Goal: Task Accomplishment & Management: Manage account settings

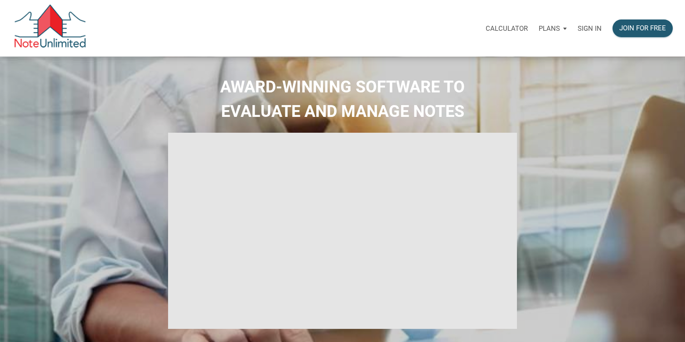
select select
type input "Introduction to new features"
select select
click at [595, 31] on p "Sign in" at bounding box center [590, 28] width 24 height 8
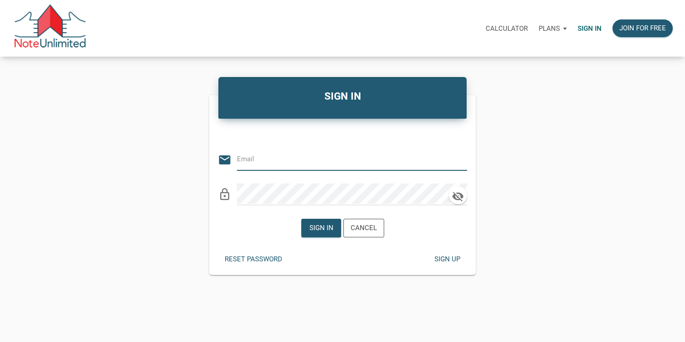
type input "[EMAIL_ADDRESS][DOMAIN_NAME]"
click at [46, 39] on img at bounding box center [50, 29] width 73 height 48
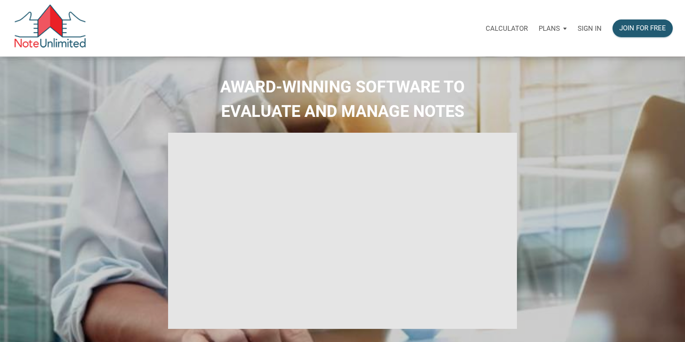
click at [586, 31] on p "Sign in" at bounding box center [590, 28] width 24 height 8
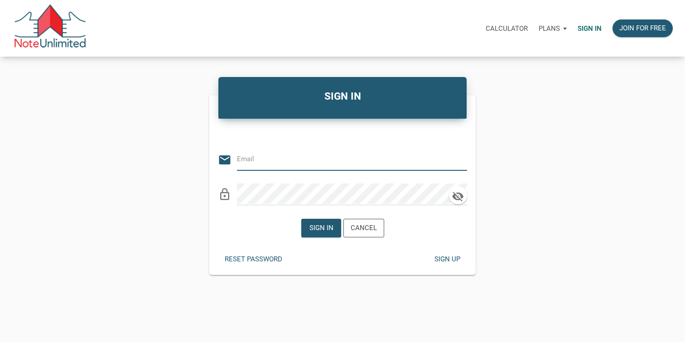
type input "[EMAIL_ADDRESS][DOMAIN_NAME]"
click at [458, 199] on icon "button" at bounding box center [459, 196] width 14 height 13
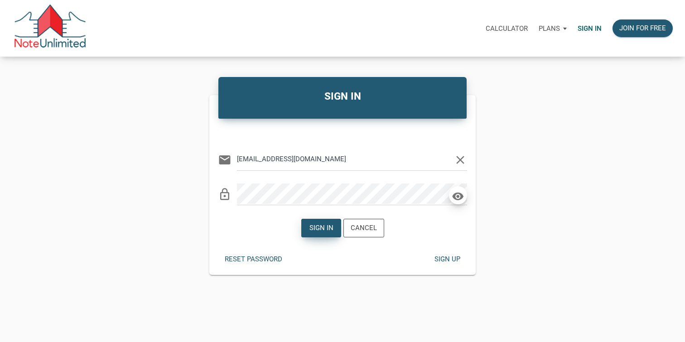
click at [319, 230] on div "Sign in" at bounding box center [321, 228] width 24 height 10
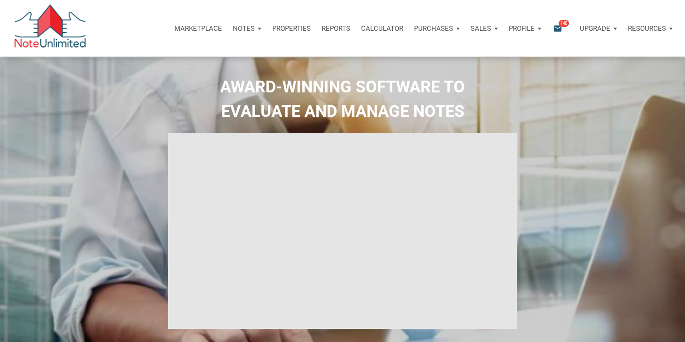
type input "Introduction to new features"
select select
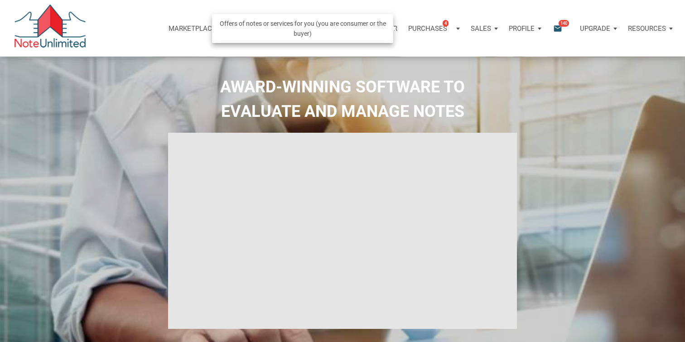
click at [457, 27] on div "Purchases 4" at bounding box center [434, 28] width 63 height 27
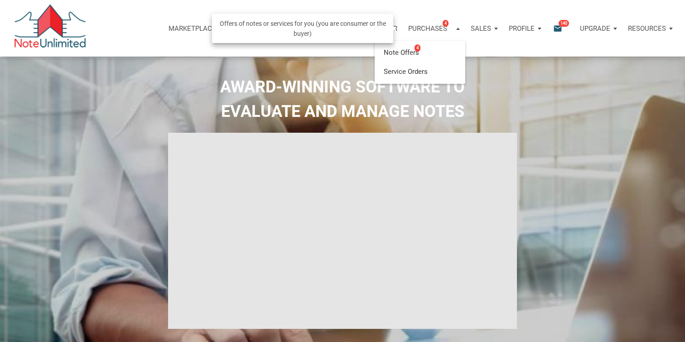
click at [457, 28] on div "Purchases 4" at bounding box center [434, 28] width 63 height 27
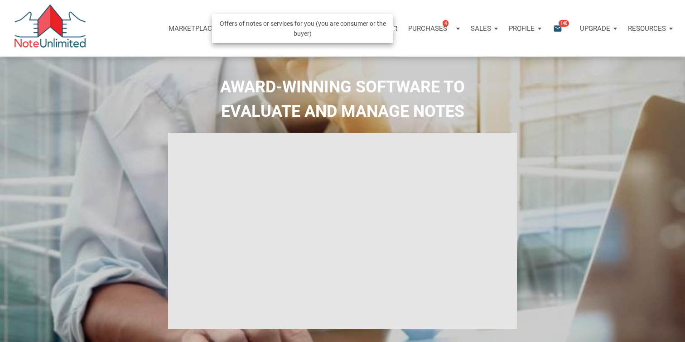
click at [413, 29] on p "Purchases" at bounding box center [427, 28] width 39 height 8
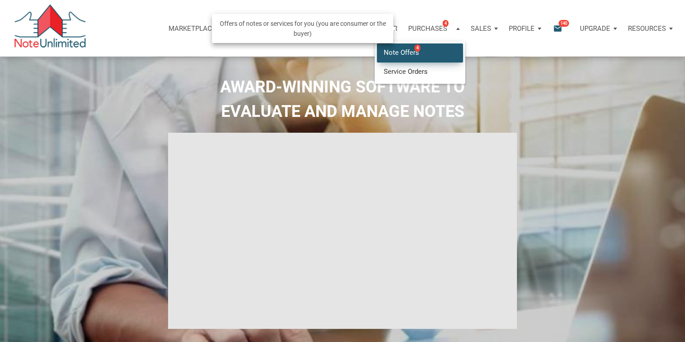
click at [406, 52] on link "Note Offers 4" at bounding box center [420, 53] width 86 height 19
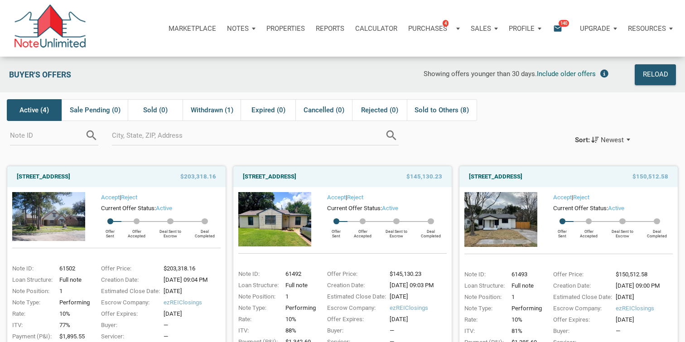
click at [602, 25] on p "Upgrade" at bounding box center [595, 28] width 30 height 8
click at [641, 29] on p "Resources" at bounding box center [647, 28] width 38 height 8
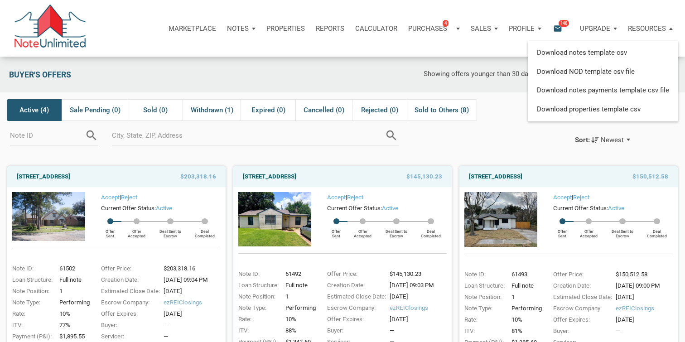
click at [641, 28] on p "Resources" at bounding box center [647, 28] width 38 height 8
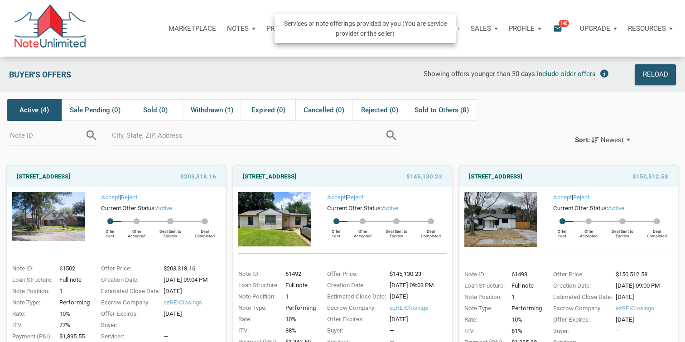
click at [480, 32] on p "Sales" at bounding box center [481, 28] width 20 height 8
click at [479, 31] on p "Sales" at bounding box center [481, 28] width 20 height 8
click at [443, 48] on div "Marketplace Notes Dashboard Transactions Properties Reports Calculator Purchase…" at bounding box center [346, 28] width 679 height 57
click at [248, 28] on div "Notes" at bounding box center [241, 28] width 39 height 27
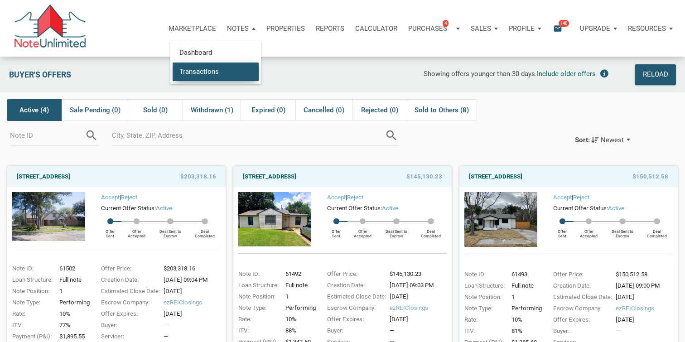
click at [202, 74] on link "Transactions" at bounding box center [216, 71] width 86 height 19
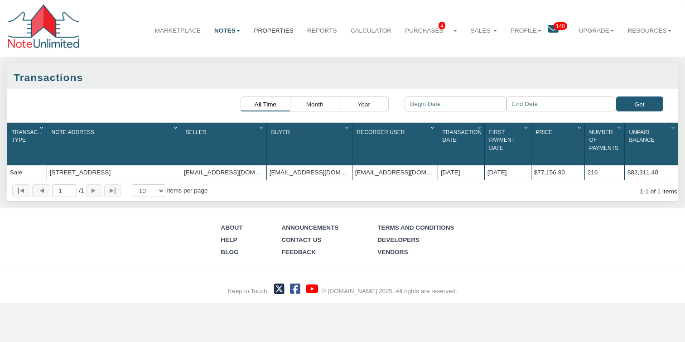
click at [268, 32] on link "Properties" at bounding box center [273, 30] width 53 height 23
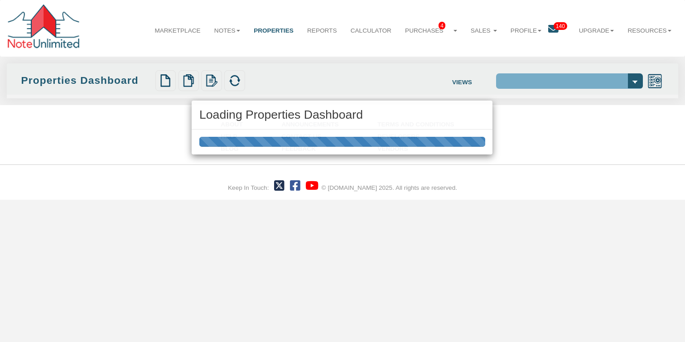
select select "138"
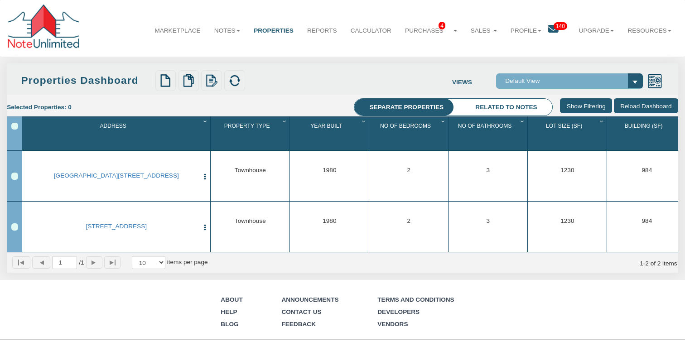
click at [517, 106] on li "Related to notes" at bounding box center [507, 107] width 92 height 17
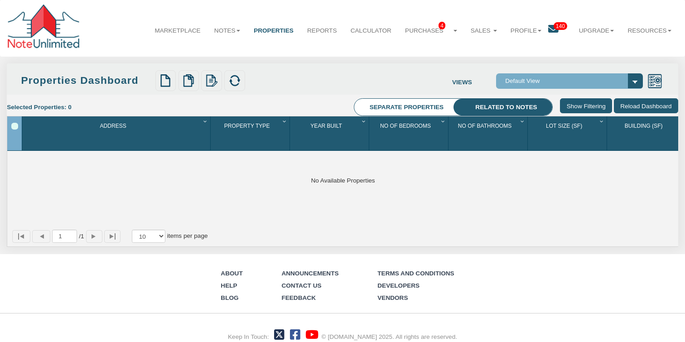
click at [432, 110] on li "Separate properties" at bounding box center [407, 107] width 104 height 17
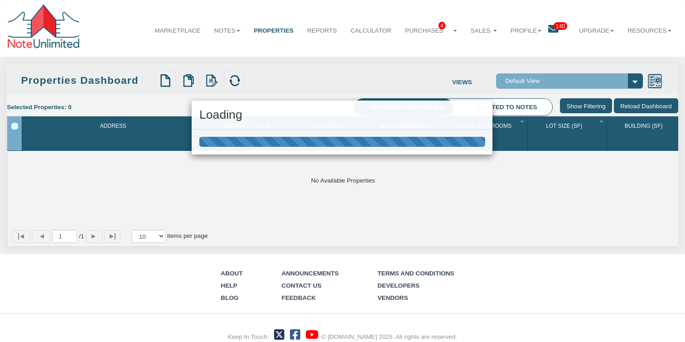
click at [631, 78] on div "Loading" at bounding box center [342, 171] width 685 height 342
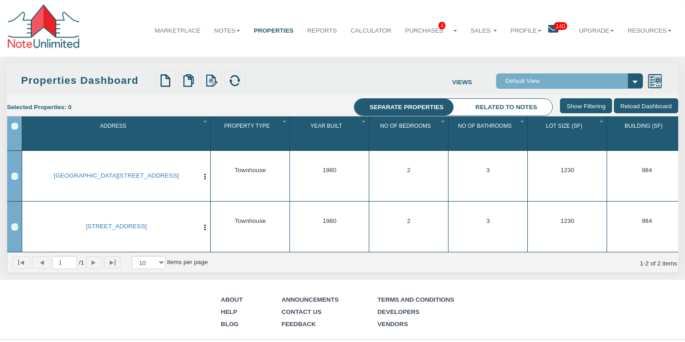
click at [635, 82] on select "Default View" at bounding box center [569, 80] width 147 height 15
click at [496, 73] on select "Default View" at bounding box center [569, 80] width 147 height 15
click at [327, 32] on link "Reports" at bounding box center [323, 30] width 44 height 23
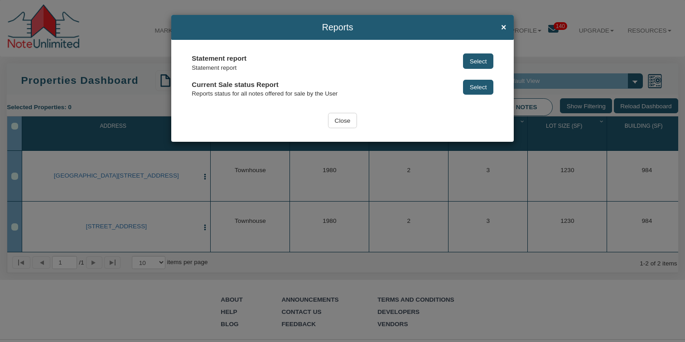
click at [341, 121] on input "Close" at bounding box center [342, 120] width 29 height 15
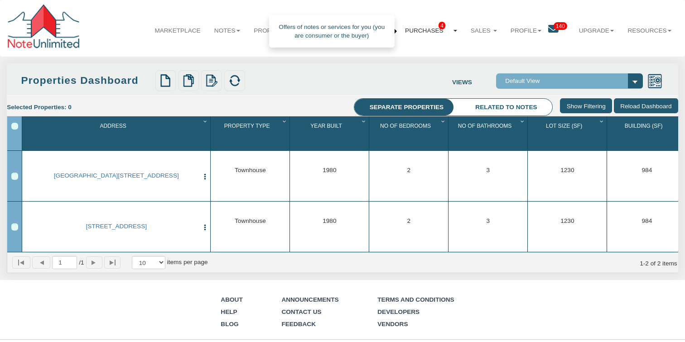
click at [421, 31] on link "Purchases 4" at bounding box center [431, 30] width 66 height 23
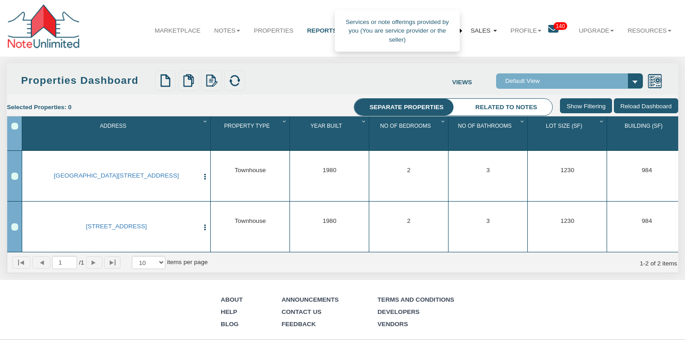
click at [482, 31] on link "Sales" at bounding box center [484, 30] width 40 height 23
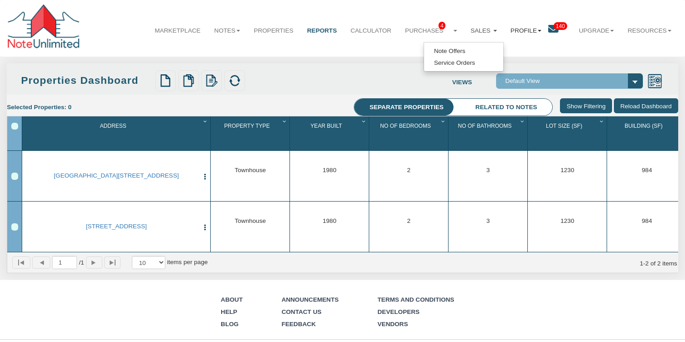
click at [520, 33] on link "Profile" at bounding box center [526, 30] width 45 height 23
click at [512, 48] on link "Settings" at bounding box center [532, 51] width 79 height 12
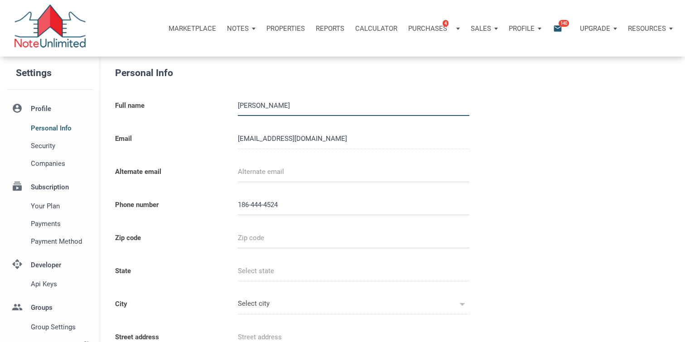
select select
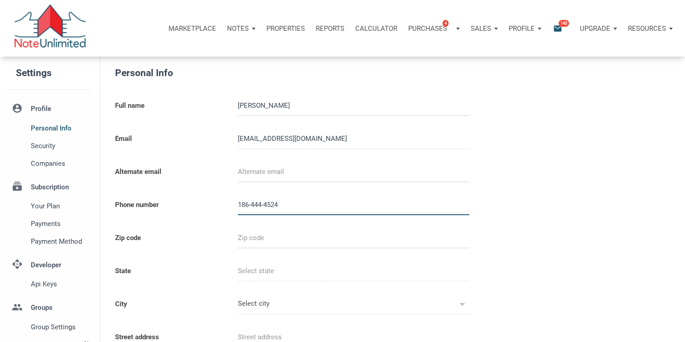
click at [317, 207] on input "186-444-4524" at bounding box center [354, 205] width 232 height 20
click at [251, 203] on input "186-444-4524" at bounding box center [354, 205] width 232 height 20
type input "186444-4524"
select select
type input "186-444-4452"
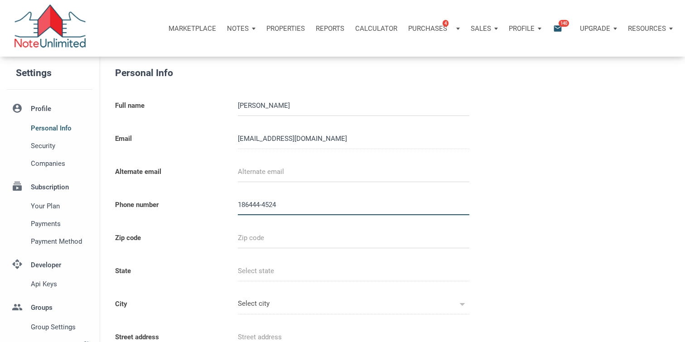
select select
type input "[PHONE_NUMBER]"
select select
type input "[PHONE_NUMBER]"
select select
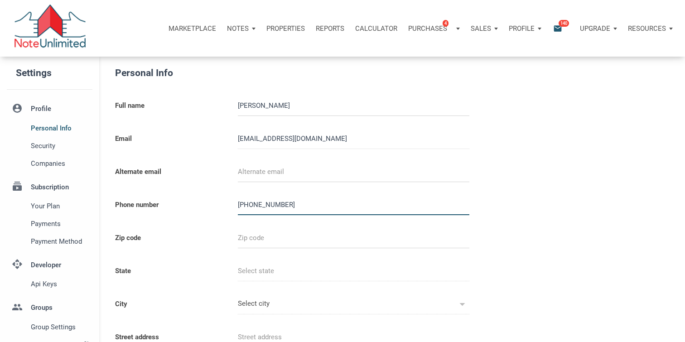
type input "[PHONE_NUMBER]"
select select
type input "186-444-"
select select
type input "186-444"
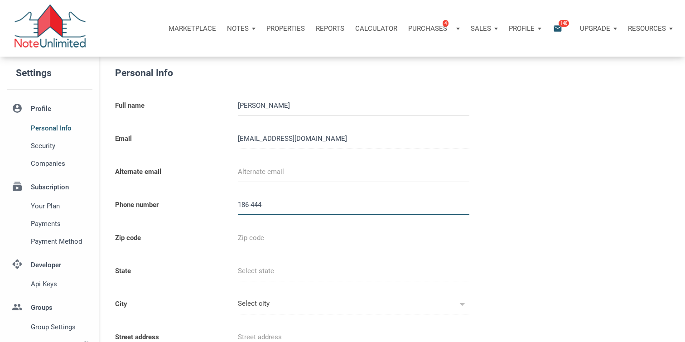
select select
type input "186-44"
select select
type input "186-4"
select select
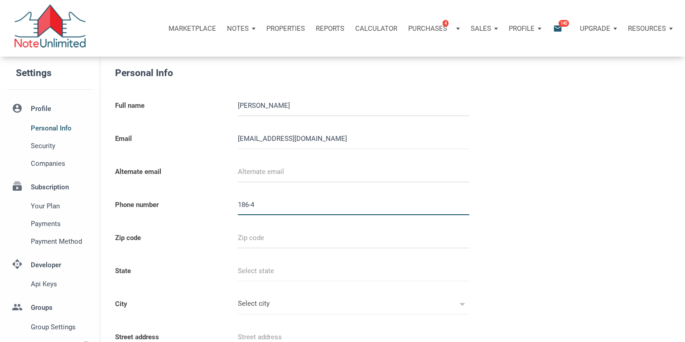
type input "186-"
select select
type input "186"
select select
type input "18"
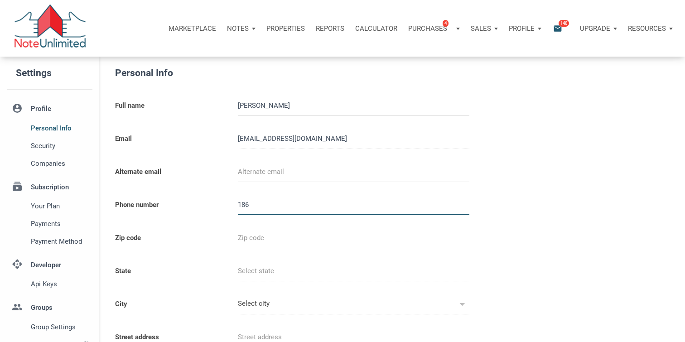
select select
type input "1"
select select
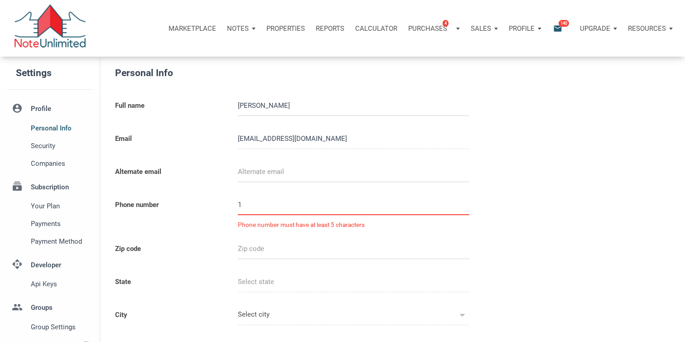
select select
type input "8"
select select
type input "86"
select select
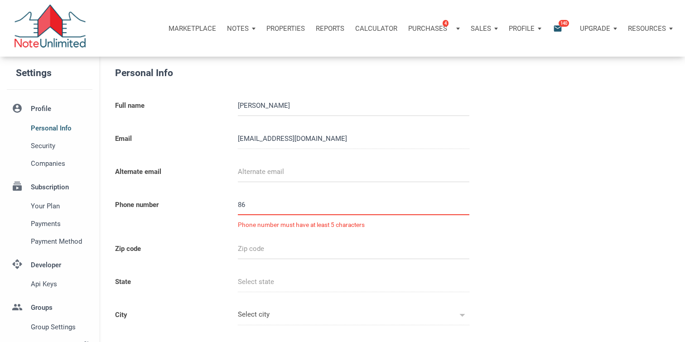
type input "864-"
select select
type input "864-4"
select select
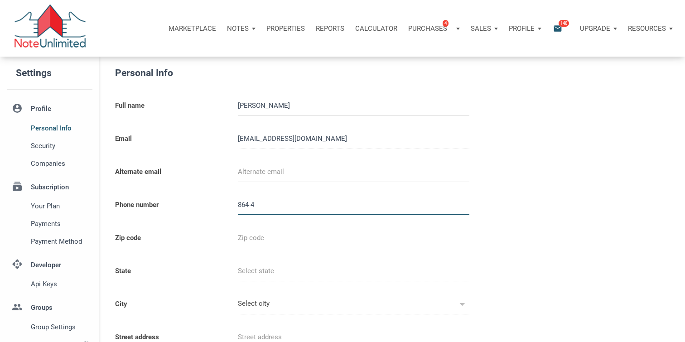
type input "864-44"
select select
type input "864-444-"
select select
type input "[PHONE_NUMBER]"
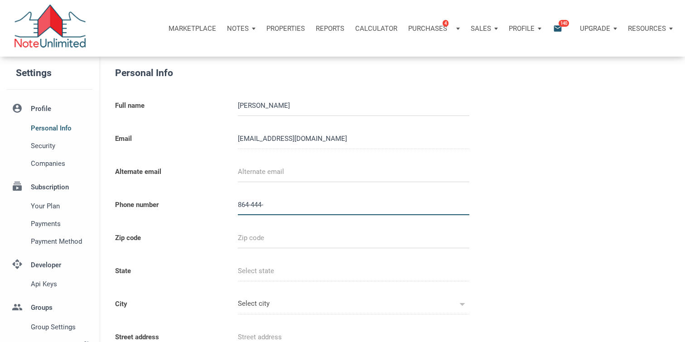
select select
type input "[PHONE_NUMBER]"
select select
type input "[PHONE_NUMBER]"
select select
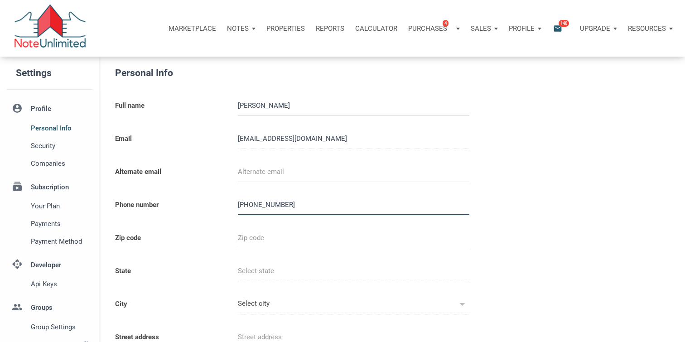
type input "[PHONE_NUMBER]"
select select
type input "[PHONE_NUMBER]"
click at [327, 241] on input "text" at bounding box center [354, 238] width 232 height 20
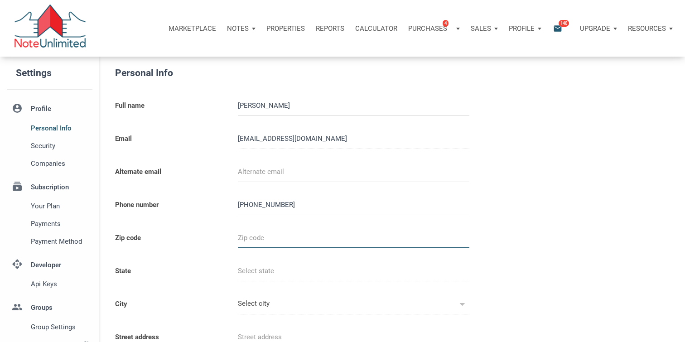
type input "2"
select select
type input "29"
select select
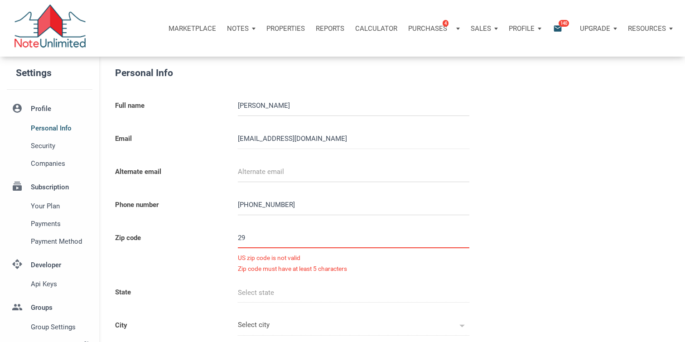
type input "296"
select select
type input "2968"
select select
type input "29687"
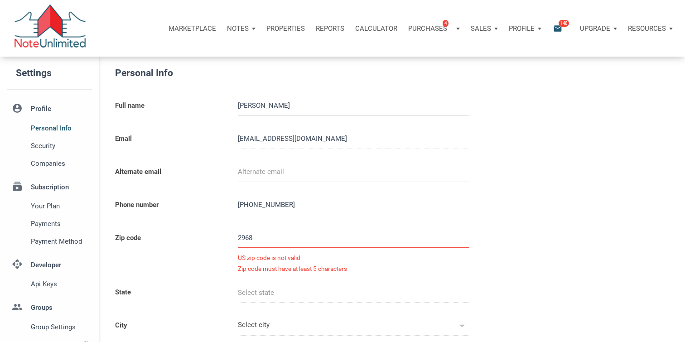
select select
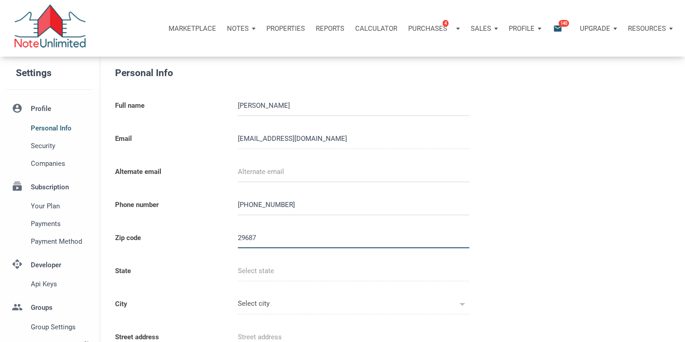
type input "SC"
type input "TAYLORS"
select select
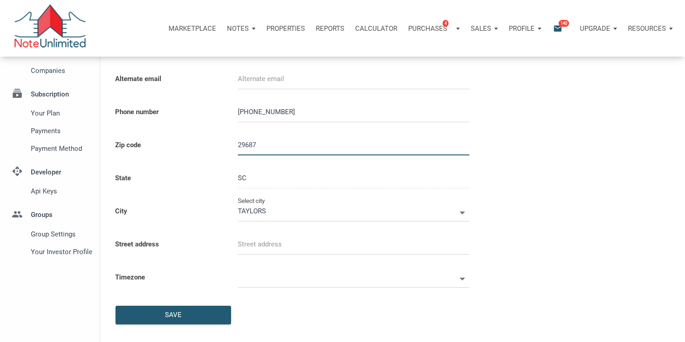
scroll to position [97, 0]
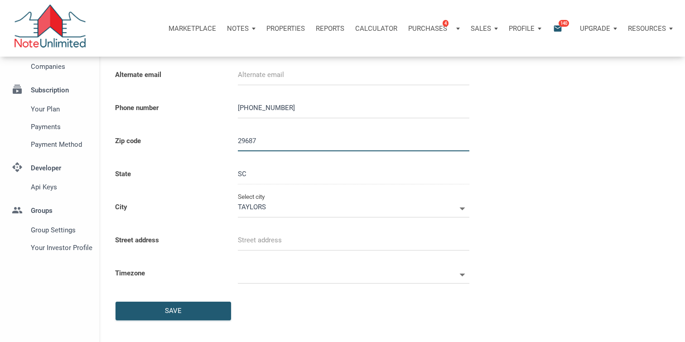
type input "29687"
click at [286, 246] on input "text" at bounding box center [354, 240] width 232 height 20
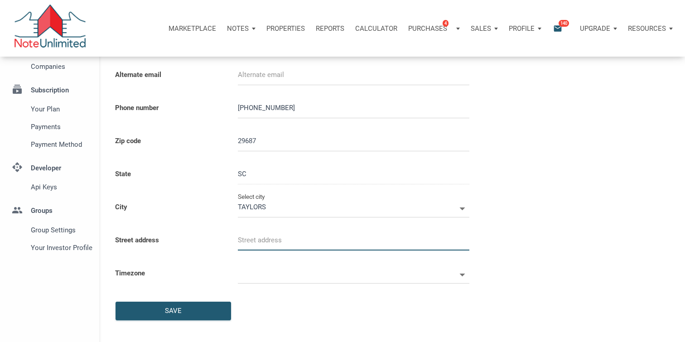
select select
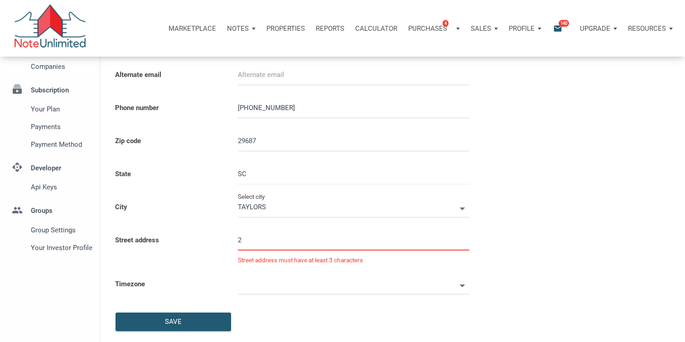
type input "2"
select select
type input "2 B"
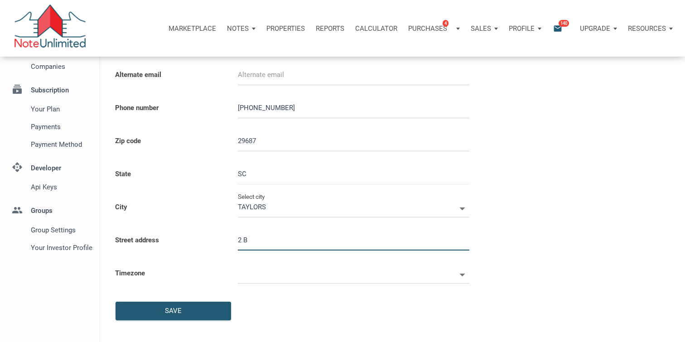
select select
type input "2 Br"
select select
type input "2 Bro"
select select
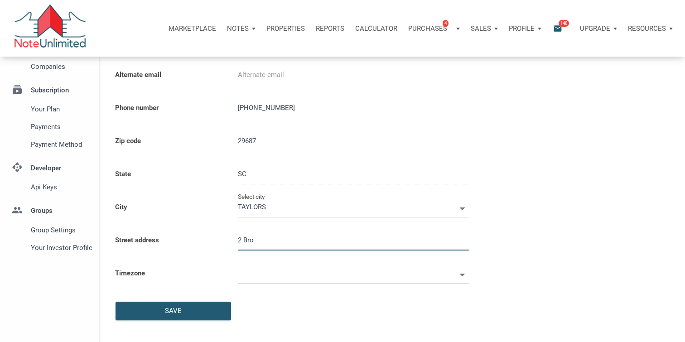
type input "2 Broo"
select select
type input "2 Brook"
select select
type input "2 Brook L"
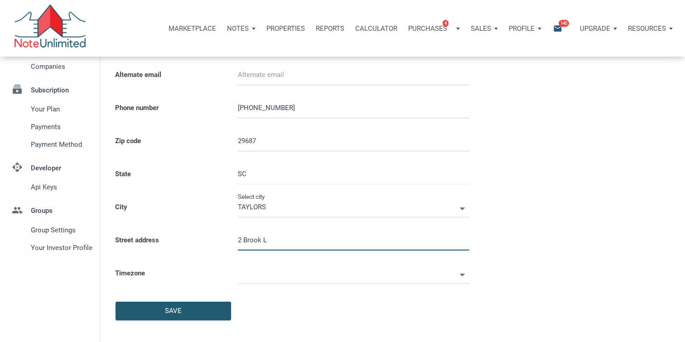
select select
type input "2 Brook La"
select select
type input "2 [PERSON_NAME]"
select select
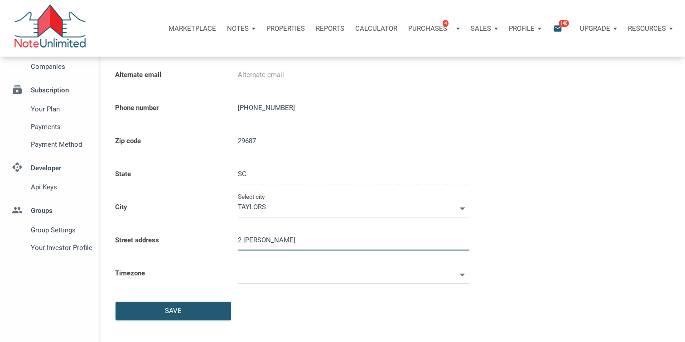
type input "2 [PERSON_NAME]"
select select
type input "2 Brook Laure"
select select
type input "2 [PERSON_NAME]"
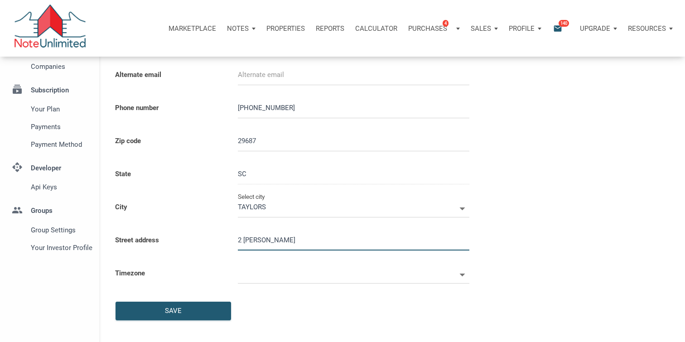
select select
type input "2 Brook Laurel L"
select select
type input "2 Brook Laurel La"
select select
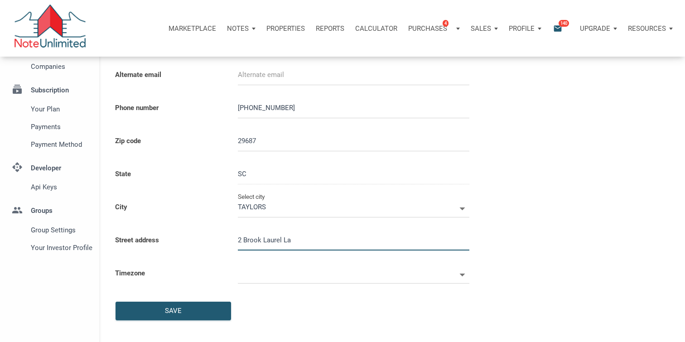
type input "[STREET_ADDRESS]"
select select
type input "[STREET_ADDRESS][PERSON_NAME]"
click at [298, 269] on input "text" at bounding box center [347, 273] width 219 height 20
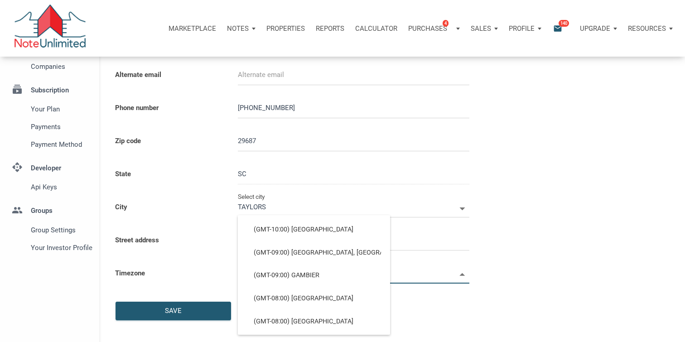
scroll to position [87, 0]
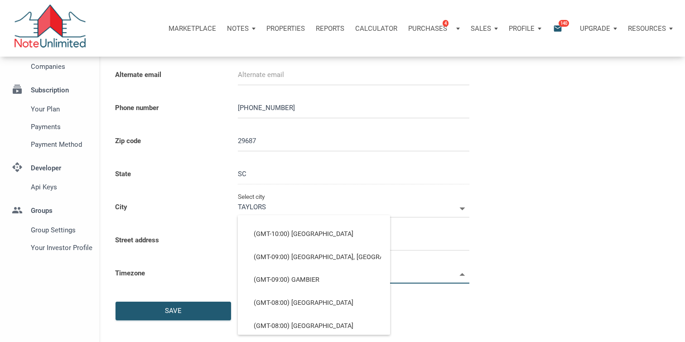
click at [435, 277] on input "text" at bounding box center [347, 273] width 219 height 20
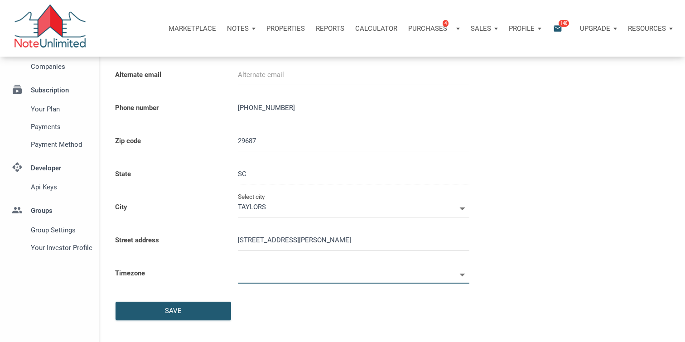
click at [377, 278] on input "text" at bounding box center [347, 273] width 219 height 20
select select
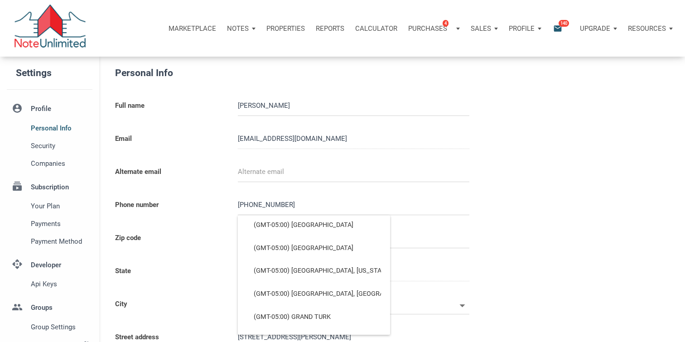
scroll to position [601, 0]
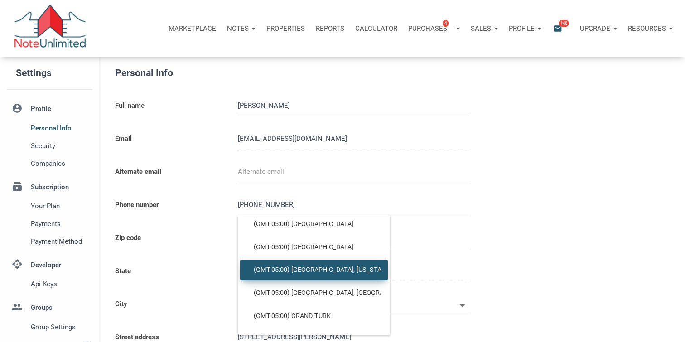
click at [277, 273] on span "(GMT-05:00) [GEOGRAPHIC_DATA], [US_STATE]" at bounding box center [314, 270] width 134 height 8
type input "(GMT-05:00) [GEOGRAPHIC_DATA], [US_STATE]"
type input "America/[GEOGRAPHIC_DATA]"
select select
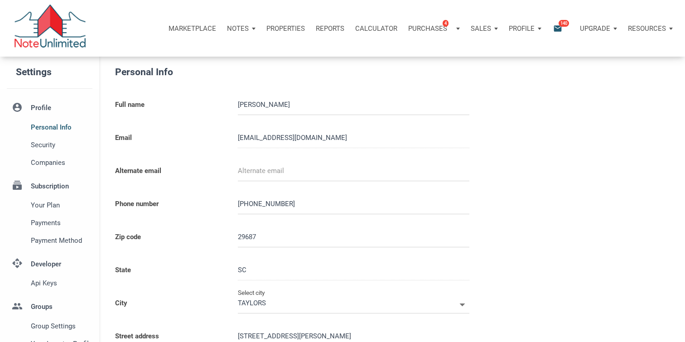
scroll to position [0, 0]
click at [269, 176] on input "email" at bounding box center [354, 172] width 232 height 20
type input "t"
select select
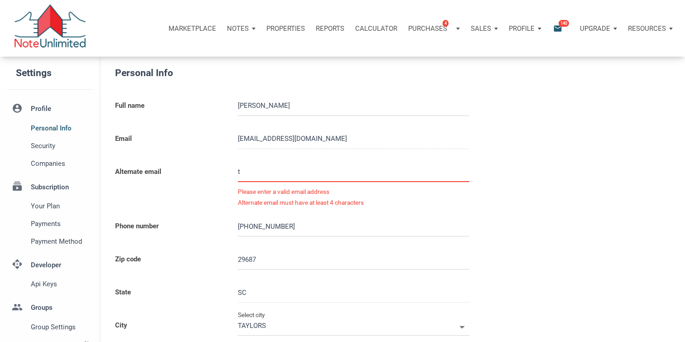
type input "th"
select select
type input "the"
select select
type input "thea"
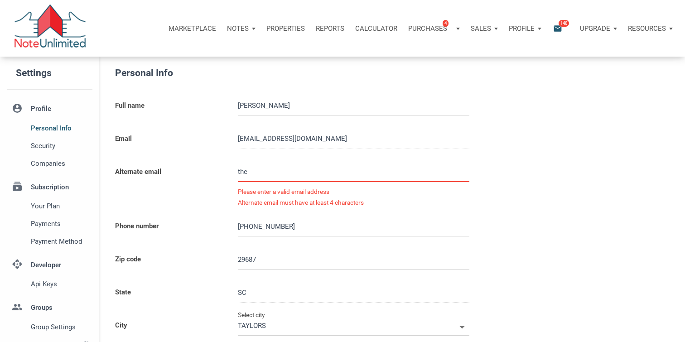
select select
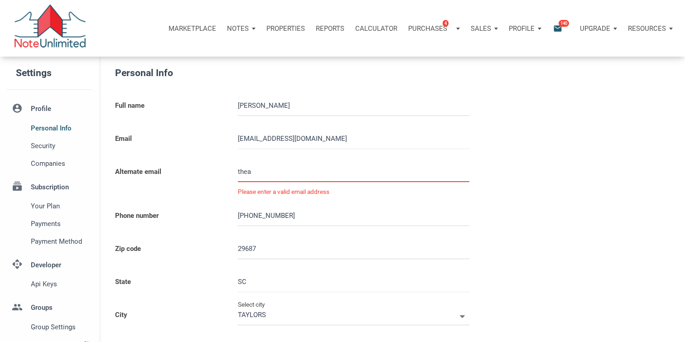
type input "thean"
select select
type input "theann"
select select
type input "theannm"
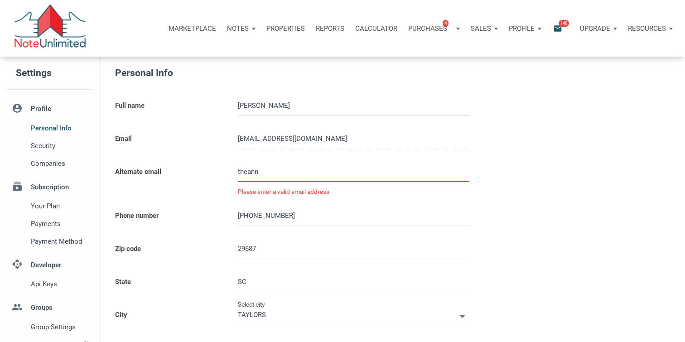
select select
type input "theannmo"
select select
type input "theannmor"
select select
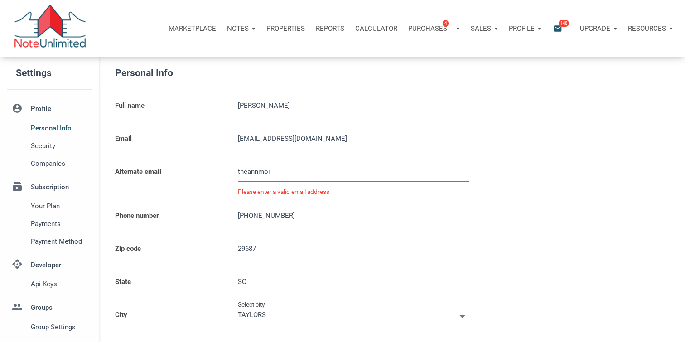
type input "theannmort"
select select
type input "theannmorto"
select select
type input "theannmorton"
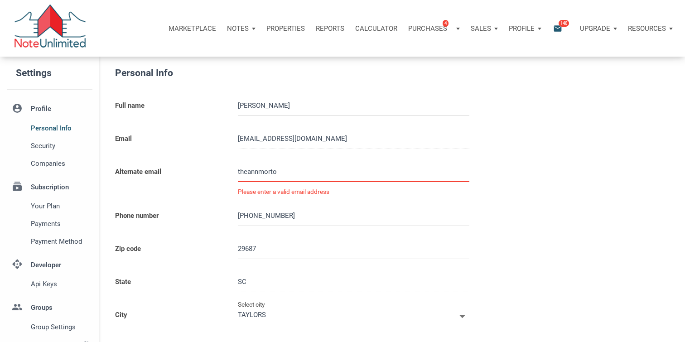
select select
type input "theannmortont"
select select
type input "theannmortonte"
select select
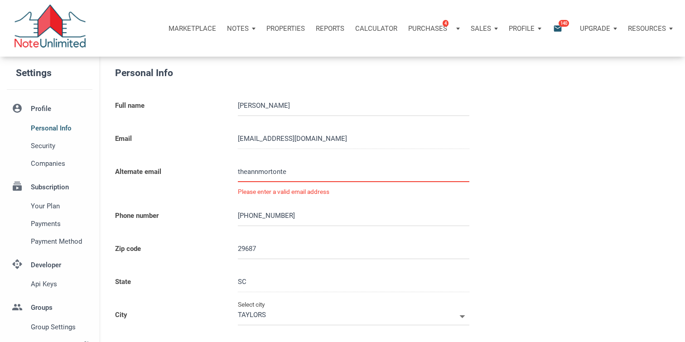
type input "theannmortontea"
select select
type input "theannmortonteam"
select select
type input "theannmortonteam@"
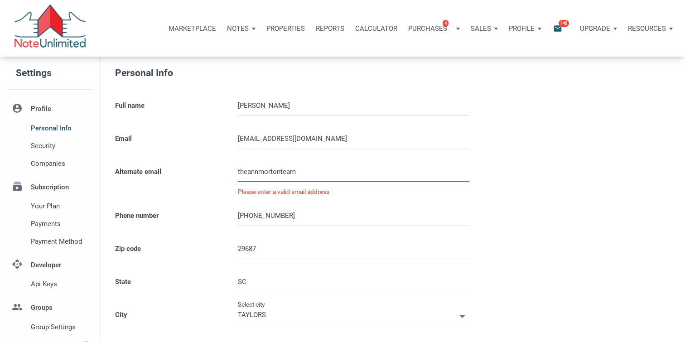
select select
type input "theannmortonteam@g"
select select
type input "theannmortonteam@gm"
select select
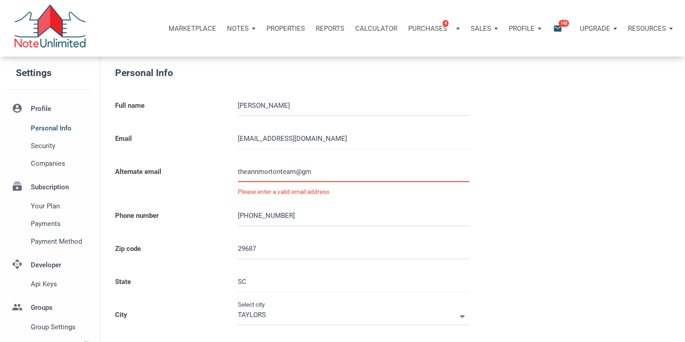
type input "theannmortonteam@gma"
select select
type input "theannmortonteam@gmai"
select select
type input "[EMAIL_ADDRESS]"
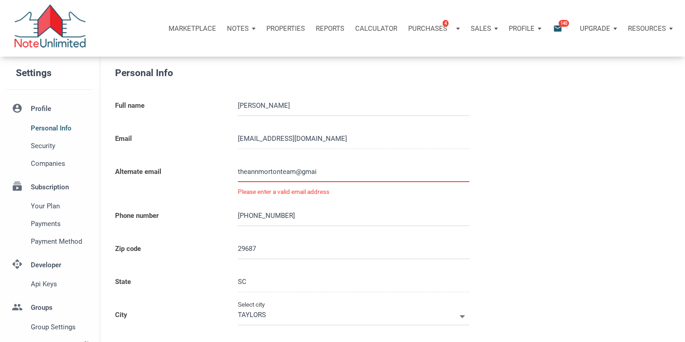
select select
type input "[EMAIL_ADDRESS]."
select select
type input "theannmortonteam@gmail.c"
select select
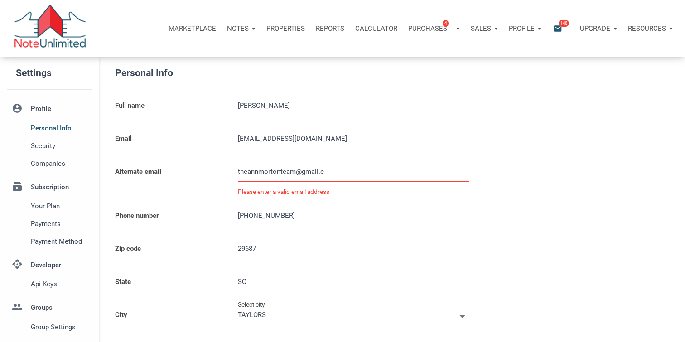
type input "[EMAIL_ADDRESS][DOMAIN_NAME]"
select select
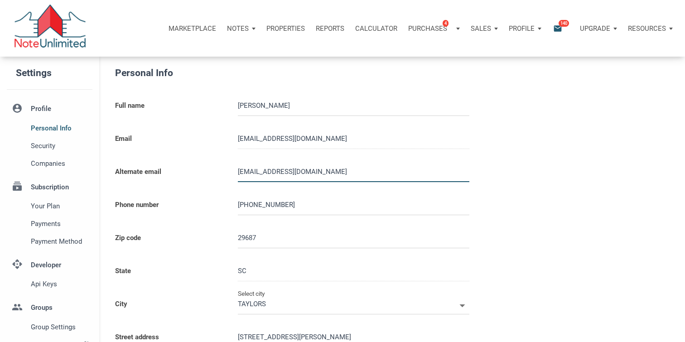
type input "[EMAIL_ADDRESS][DOMAIN_NAME]"
select select
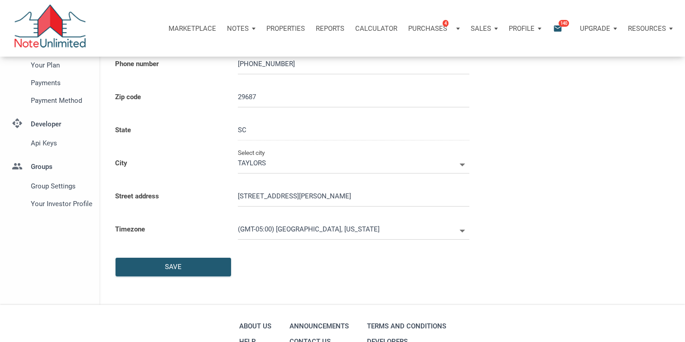
scroll to position [230, 0]
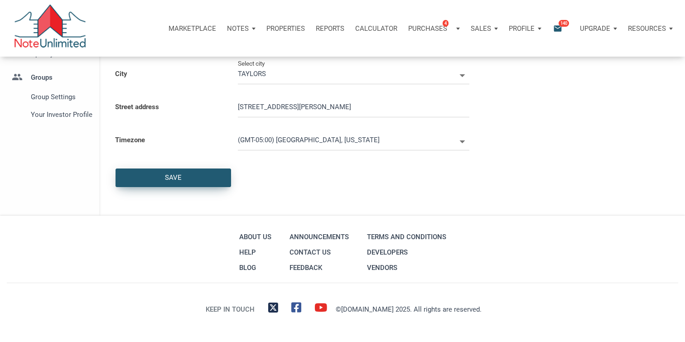
type input "[EMAIL_ADDRESS][DOMAIN_NAME]"
click at [191, 177] on div "Save" at bounding box center [173, 178] width 115 height 18
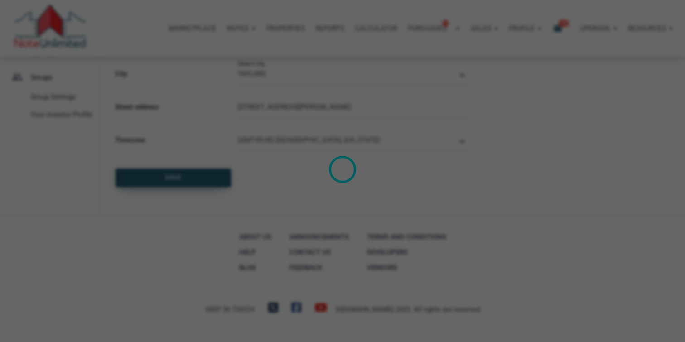
select select
